Goal: Task Accomplishment & Management: Manage account settings

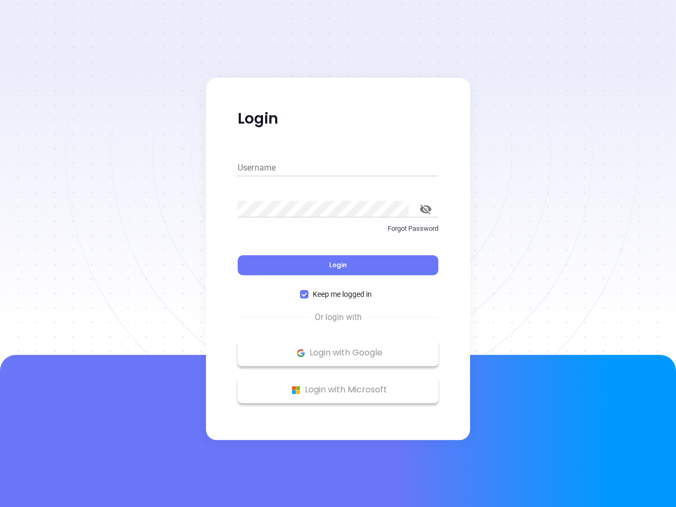
click at [338, 254] on div "Login" at bounding box center [338, 258] width 201 height 33
click at [338, 168] on input "Username" at bounding box center [338, 168] width 201 height 17
click at [426, 209] on icon "toggle password visibility" at bounding box center [426, 209] width 12 height 10
click at [338, 265] on span "Login" at bounding box center [338, 264] width 18 height 9
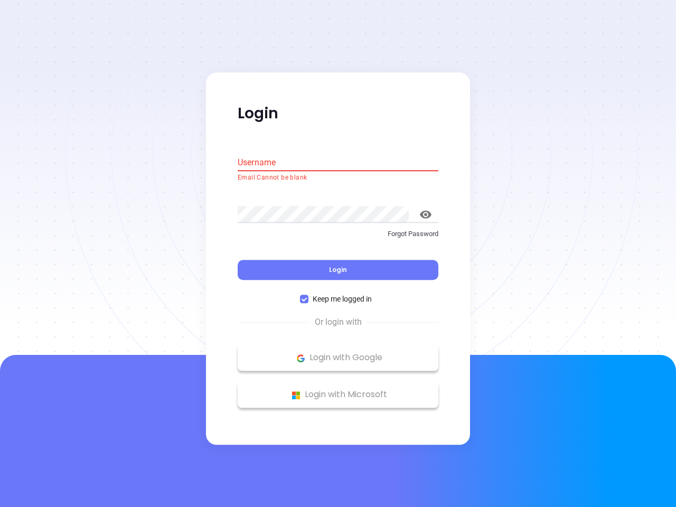
click at [338, 294] on span "Keep me logged in" at bounding box center [342, 300] width 68 height 12
click at [308, 295] on input "Keep me logged in" at bounding box center [304, 299] width 8 height 8
checkbox input "false"
click at [338, 353] on p "Login with Google" at bounding box center [338, 358] width 190 height 16
click at [338, 390] on p "Login with Microsoft" at bounding box center [338, 395] width 190 height 16
